Goal: Task Accomplishment & Management: Manage account settings

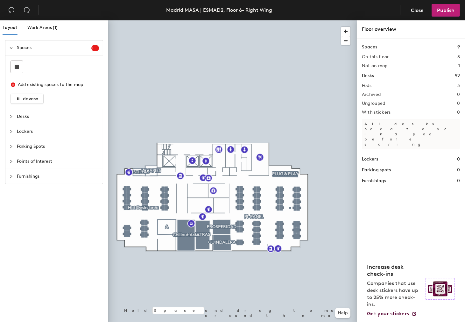
click at [13, 116] on div at bounding box center [13, 116] width 8 height 7
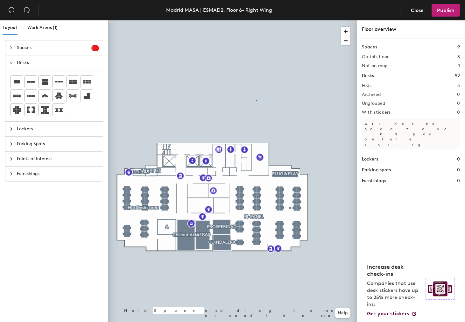
click at [256, 20] on div at bounding box center [232, 20] width 248 height 0
click at [415, 11] on span "Close" at bounding box center [417, 10] width 13 height 6
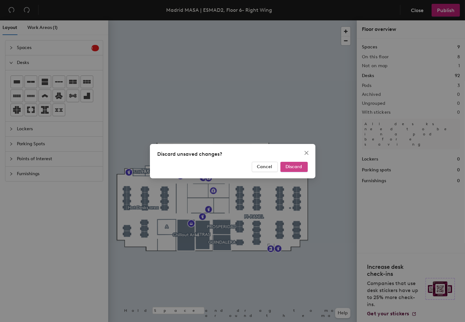
click at [298, 169] on span "Discard" at bounding box center [294, 166] width 17 height 5
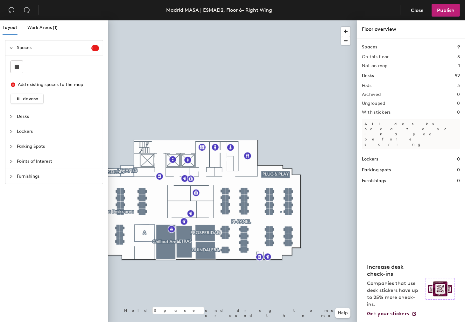
click at [9, 117] on div "Desks" at bounding box center [53, 116] width 97 height 15
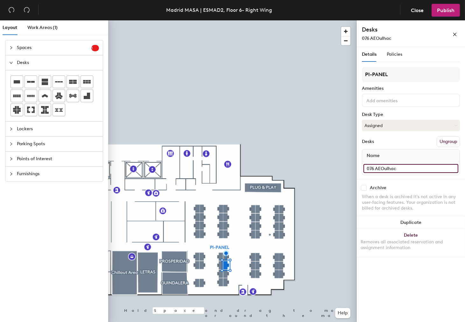
drag, startPoint x: 398, startPoint y: 165, endPoint x: 376, endPoint y: 164, distance: 22.0
click at [376, 164] on input "076 AEOulhac" at bounding box center [410, 168] width 95 height 9
type input "c"
type input "76 - CGSommaire"
click at [439, 12] on span "Publish" at bounding box center [445, 10] width 17 height 6
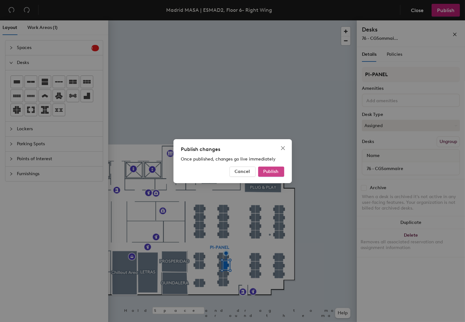
drag, startPoint x: 266, startPoint y: 170, endPoint x: 269, endPoint y: 170, distance: 3.2
click at [266, 170] on span "Publish" at bounding box center [270, 171] width 15 height 5
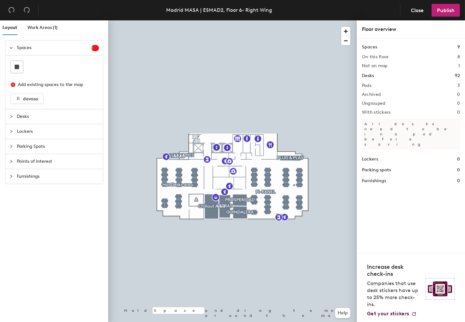
click at [256, 20] on div at bounding box center [232, 20] width 248 height 0
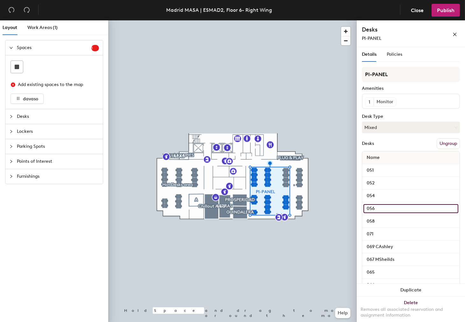
click at [447, 213] on input "056" at bounding box center [410, 208] width 95 height 9
click at [399, 213] on input "056" at bounding box center [410, 208] width 95 height 9
type input "056-[PERSON_NAME]"
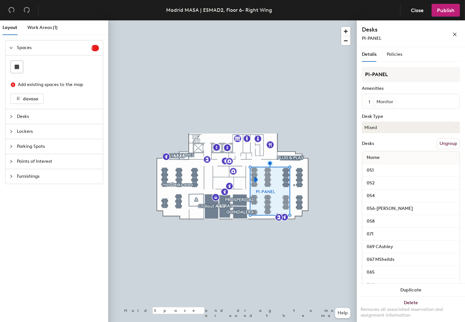
click at [458, 205] on div "Details Policies PI-PANEL Amenities 1 Monitor Desk Type Mixed Desks Ungroup Nam…" at bounding box center [411, 185] width 108 height 277
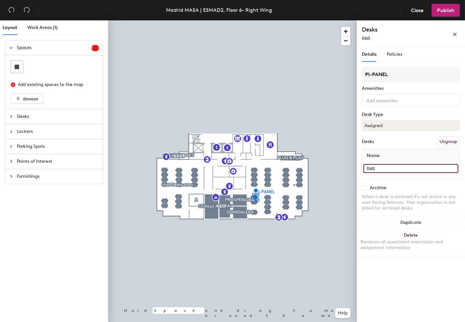
click at [452, 169] on input "060" at bounding box center [410, 168] width 95 height 9
click at [390, 168] on input "060" at bounding box center [410, 168] width 95 height 9
type input "060 - [PERSON_NAME]"
click at [420, 183] on div "Archive When a desk is archived it's not active in any user-facing features. Yo…" at bounding box center [411, 199] width 108 height 40
click at [449, 5] on button "Publish" at bounding box center [445, 10] width 28 height 13
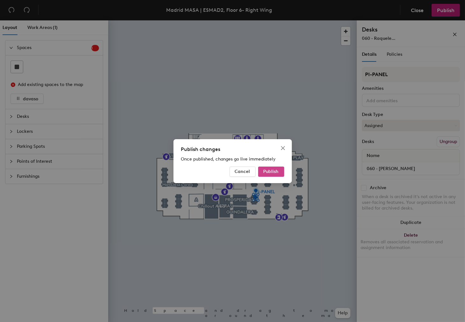
click at [268, 170] on span "Publish" at bounding box center [270, 171] width 15 height 5
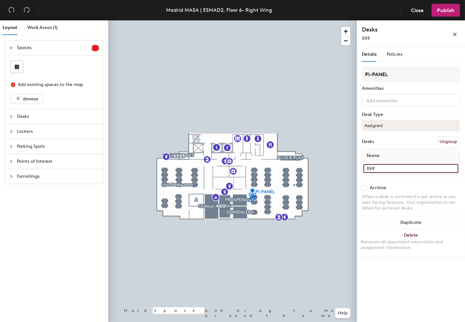
click at [455, 168] on input "059" at bounding box center [410, 168] width 95 height 9
click at [395, 169] on input "059" at bounding box center [410, 168] width 95 height 9
type input "059 - S"
click at [450, 11] on span "Publish" at bounding box center [445, 10] width 17 height 6
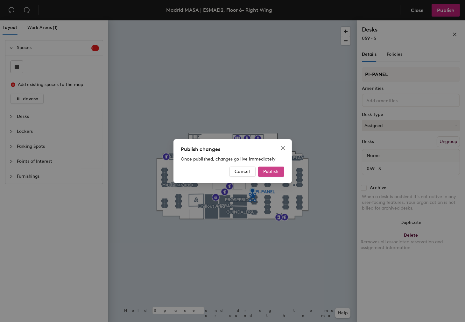
click at [276, 171] on span "Publish" at bounding box center [270, 171] width 15 height 5
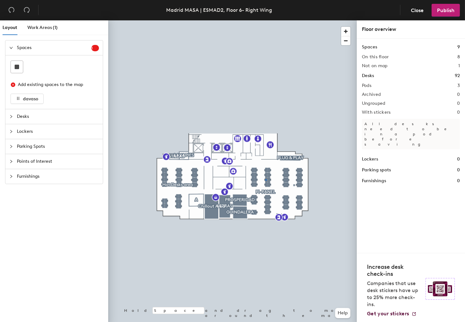
click at [266, 20] on div at bounding box center [232, 20] width 248 height 0
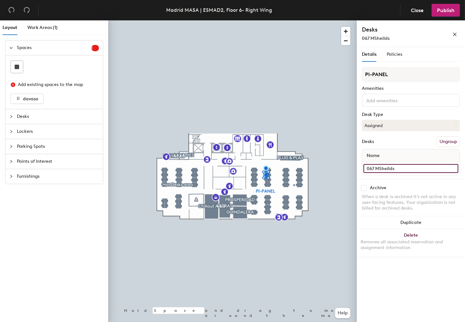
click at [452, 166] on input "067 MSheilds" at bounding box center [410, 168] width 95 height 9
click at [383, 166] on input "067 MSheilds" at bounding box center [410, 168] width 95 height 9
click at [398, 167] on input "067 MSheilds" at bounding box center [410, 168] width 95 height 9
click at [392, 170] on input "067 MSheilds" at bounding box center [410, 168] width 95 height 9
click at [393, 168] on input "067 MSheilds" at bounding box center [410, 168] width 95 height 9
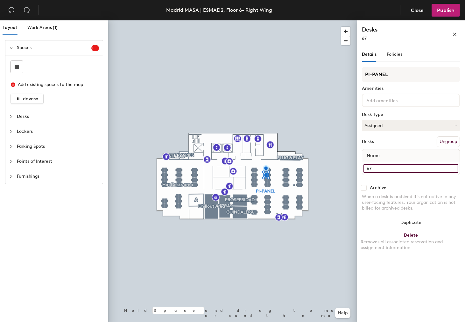
type input "6"
type input "067 - [PERSON_NAME]"
click at [453, 167] on input "068 ATormey" at bounding box center [410, 168] width 95 height 9
click at [397, 167] on input "068 ATormey" at bounding box center [410, 168] width 95 height 9
type input "068 [PERSON_NAME]"
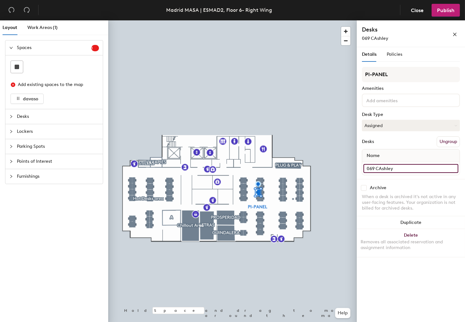
click at [396, 166] on input "069 CAshley" at bounding box center [410, 168] width 95 height 9
type input "069 [PERSON_NAME]"
click at [389, 168] on input "074" at bounding box center [410, 168] width 95 height 9
click at [439, 164] on input "074" at bounding box center [410, 168] width 95 height 9
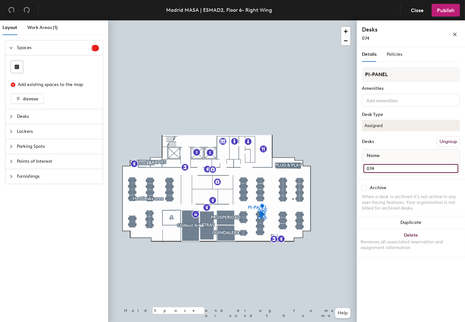
click at [447, 165] on input "074" at bounding box center [410, 168] width 95 height 9
type input "-"
type input "074 [PERSON_NAME]"
click at [261, 20] on div at bounding box center [232, 20] width 248 height 0
click at [395, 171] on input "078" at bounding box center [410, 168] width 95 height 9
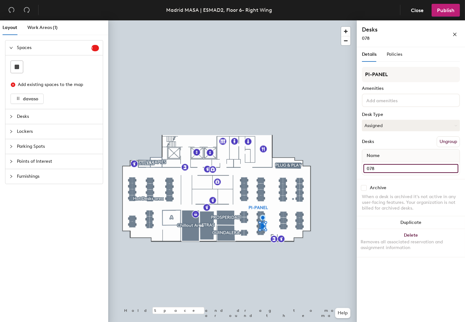
click at [453, 164] on input "078" at bounding box center [410, 168] width 95 height 9
click at [429, 160] on div "Name 078" at bounding box center [411, 162] width 98 height 26
click at [451, 169] on input "078" at bounding box center [410, 168] width 95 height 9
click at [398, 167] on input "078" at bounding box center [410, 168] width 95 height 9
click at [395, 166] on input "078" at bounding box center [410, 168] width 95 height 9
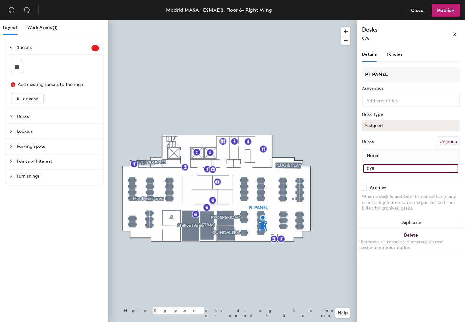
click at [395, 166] on input "078" at bounding box center [410, 168] width 95 height 9
type input "078 AEOulhac"
click at [447, 10] on span "Publish" at bounding box center [445, 10] width 17 height 6
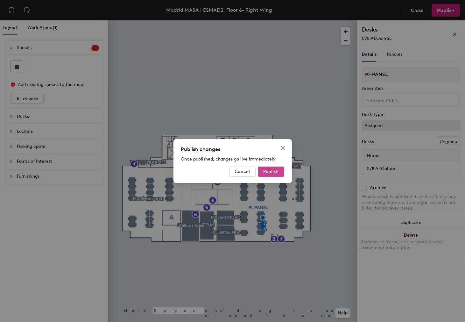
click at [277, 172] on span "Publish" at bounding box center [270, 171] width 15 height 5
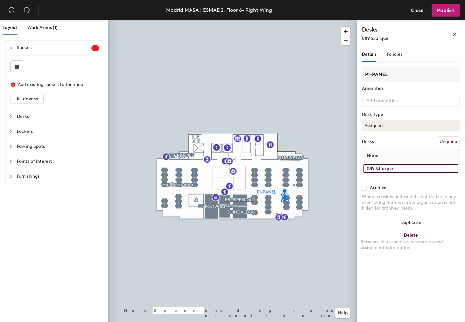
click at [394, 167] on input "089 SJarque" at bounding box center [410, 168] width 95 height 9
click at [445, 168] on input "089 SJarque" at bounding box center [410, 168] width 95 height 9
click at [441, 155] on div "Name" at bounding box center [410, 155] width 97 height 13
drag, startPoint x: 453, startPoint y: 167, endPoint x: 429, endPoint y: 168, distance: 23.9
click at [452, 167] on input "089 SJarque" at bounding box center [410, 168] width 95 height 9
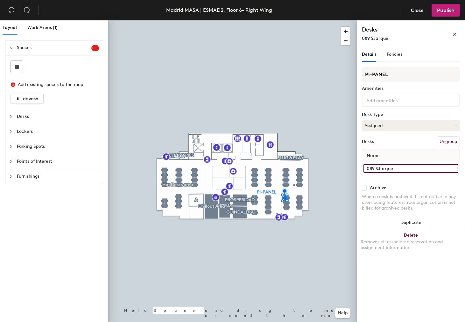
click at [405, 169] on input "089 SJarque" at bounding box center [410, 168] width 95 height 9
type input "089 [PERSON_NAME]"
click at [436, 11] on button "Publish" at bounding box center [445, 10] width 28 height 13
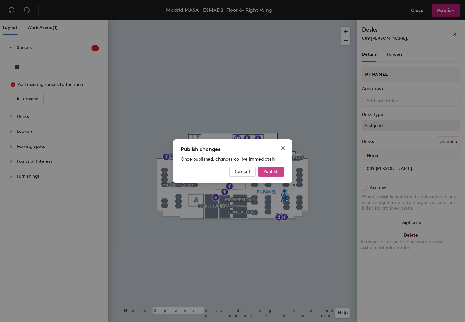
click at [276, 171] on span "Publish" at bounding box center [270, 171] width 15 height 5
